Goal: Navigation & Orientation: Understand site structure

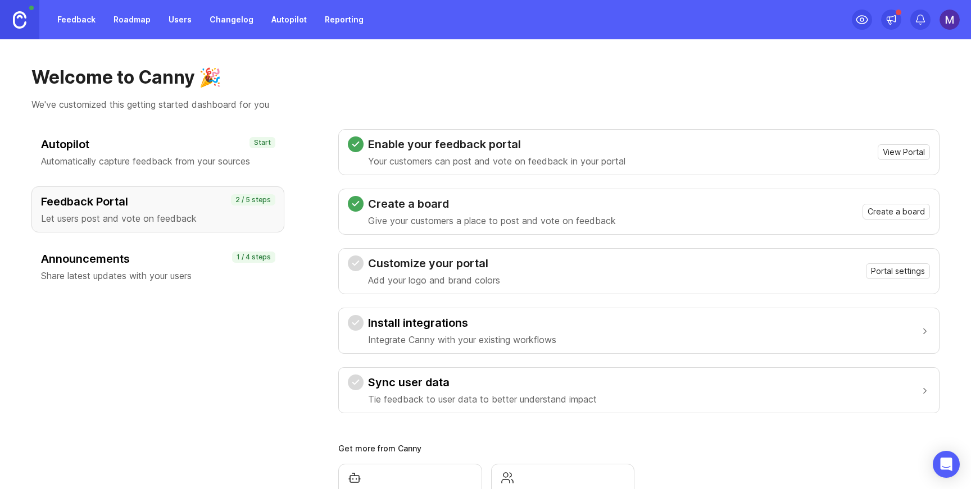
click at [23, 16] on img at bounding box center [19, 19] width 13 height 17
click at [71, 26] on link "Feedback" at bounding box center [77, 20] width 52 height 20
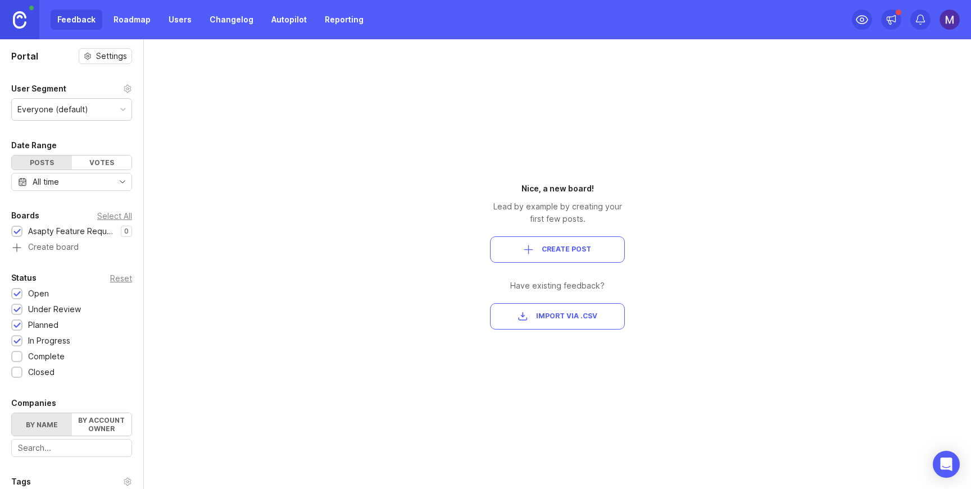
click at [117, 19] on link "Roadmap" at bounding box center [132, 20] width 51 height 20
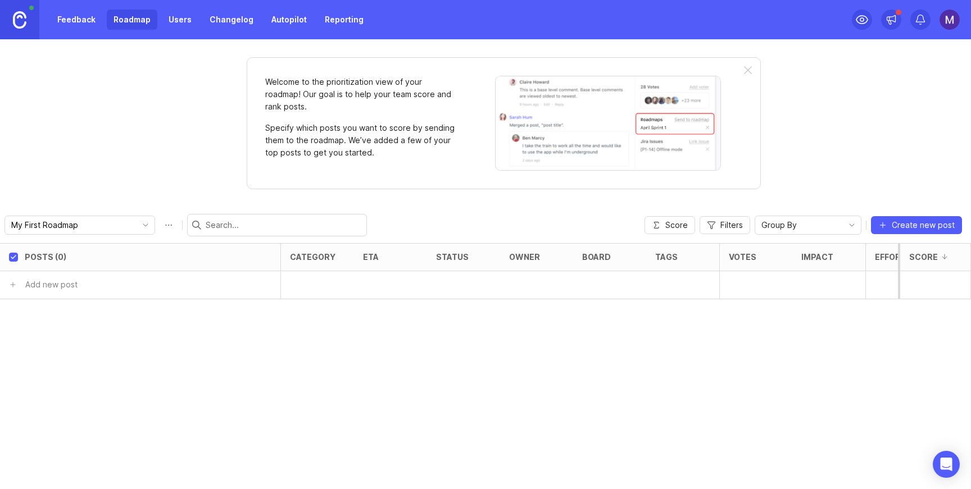
click at [189, 19] on link "Users" at bounding box center [180, 20] width 37 height 20
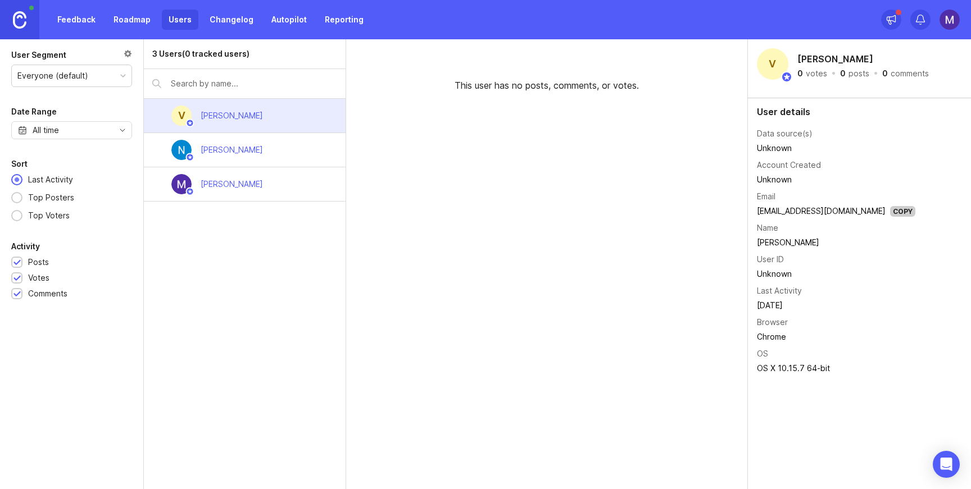
click at [221, 15] on link "Changelog" at bounding box center [231, 20] width 57 height 20
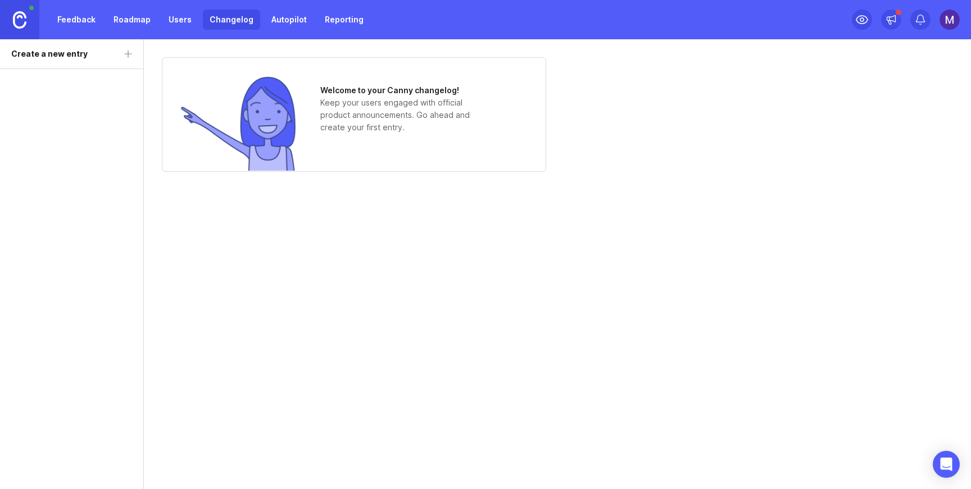
click at [184, 23] on link "Users" at bounding box center [180, 20] width 37 height 20
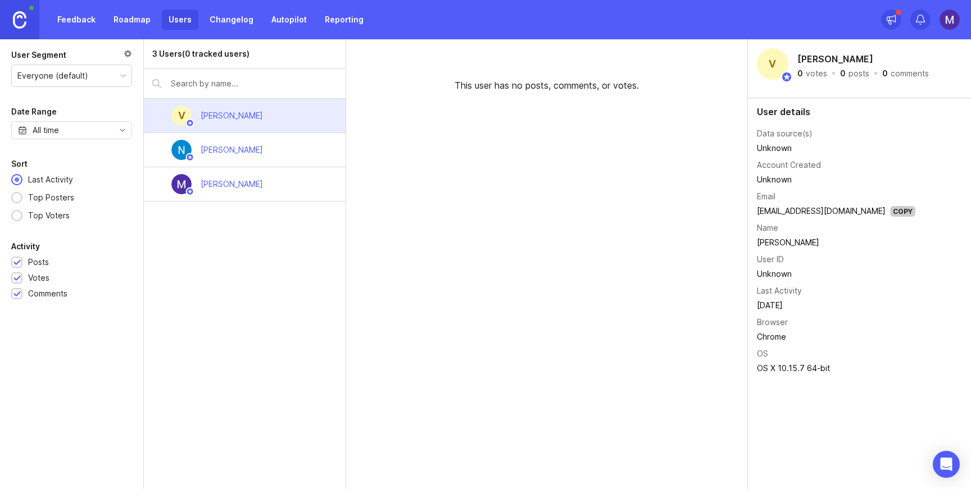
click at [22, 18] on img at bounding box center [19, 19] width 13 height 17
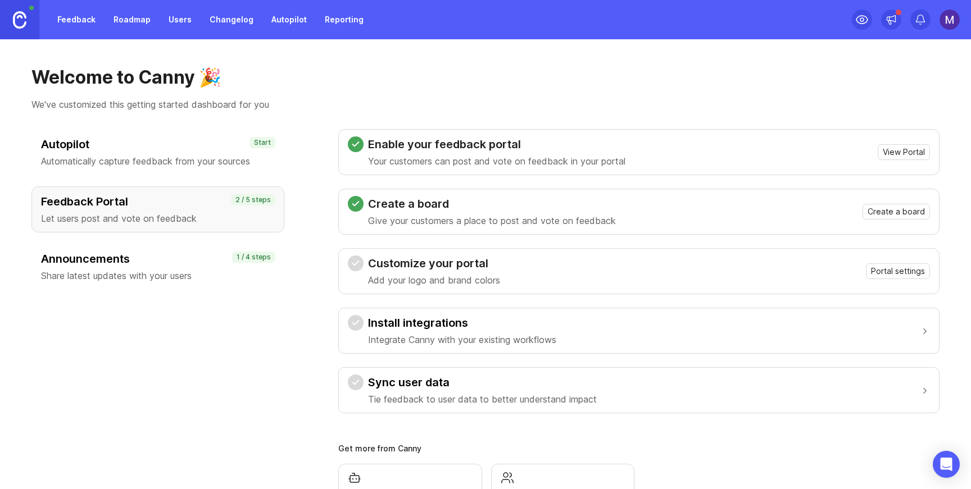
click at [130, 159] on p "Automatically capture feedback from your sources" at bounding box center [158, 160] width 234 height 13
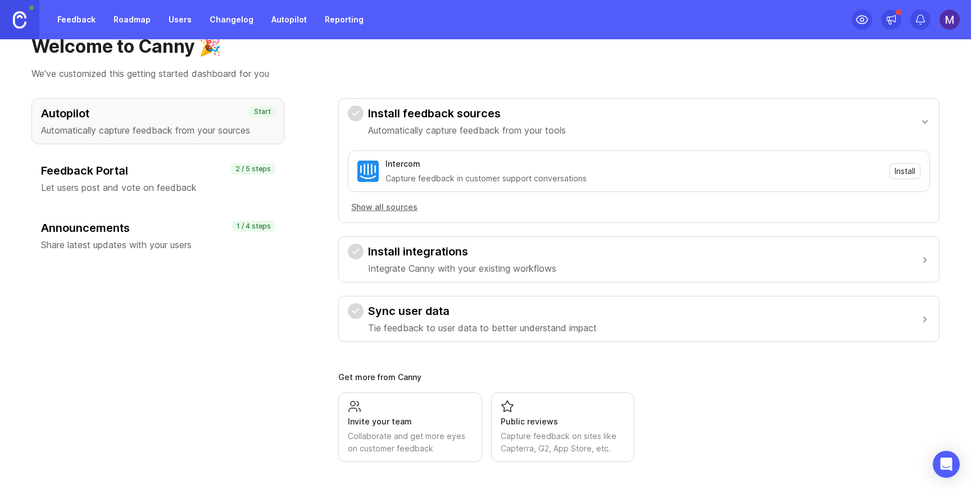
click at [148, 178] on h3 "Feedback Portal" at bounding box center [158, 171] width 234 height 16
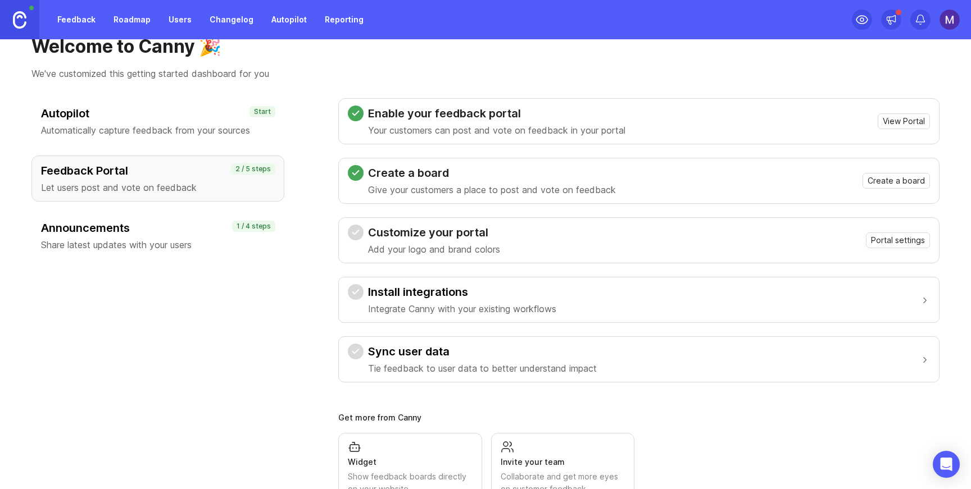
click at [151, 242] on p "Share latest updates with your users" at bounding box center [158, 244] width 234 height 13
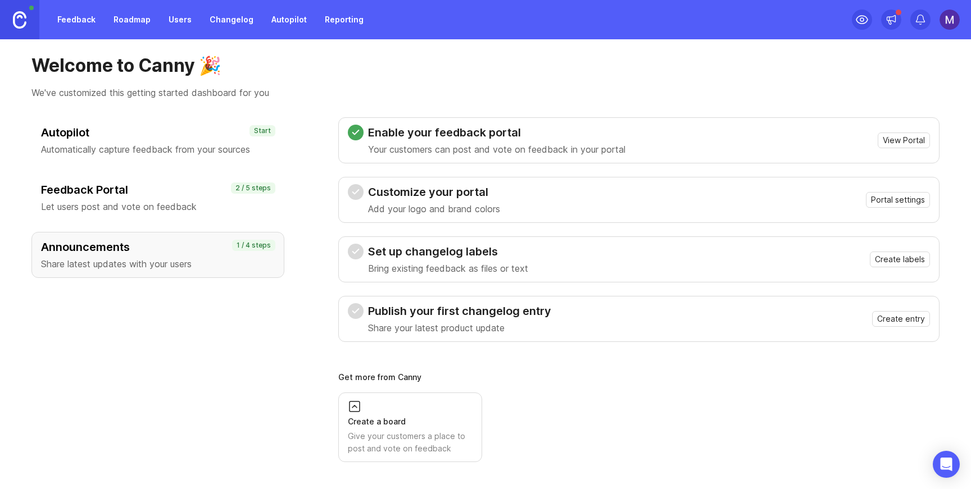
click at [154, 194] on h3 "Feedback Portal" at bounding box center [158, 190] width 234 height 16
